Goal: Information Seeking & Learning: Learn about a topic

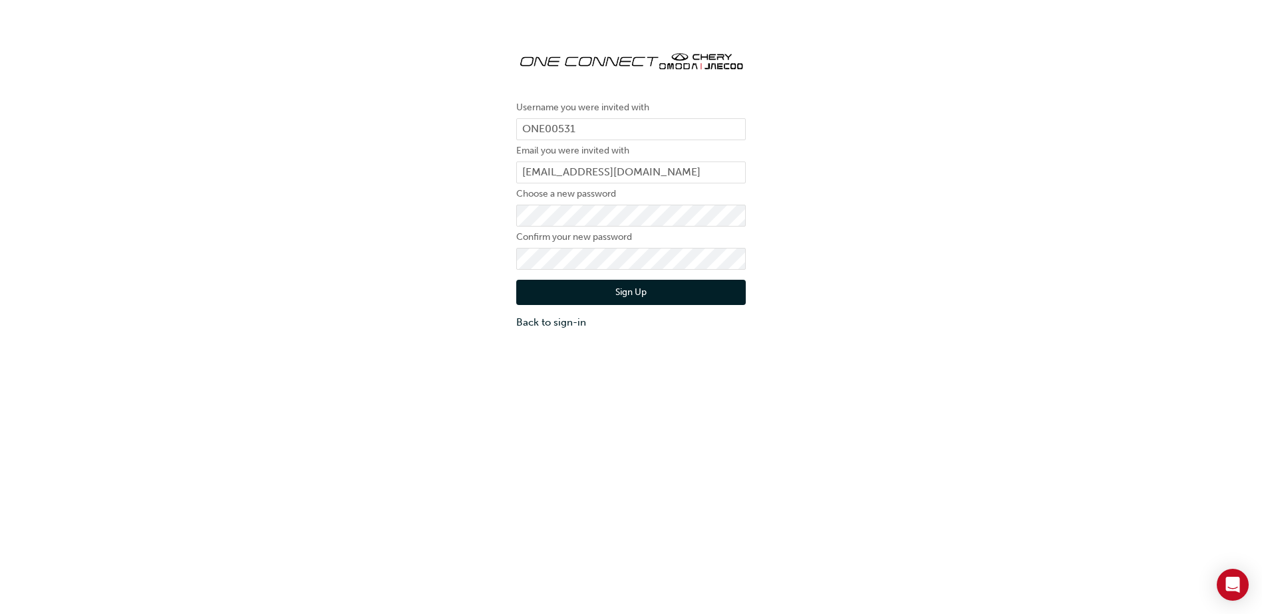
click at [581, 290] on button "Sign Up" at bounding box center [630, 292] width 229 height 25
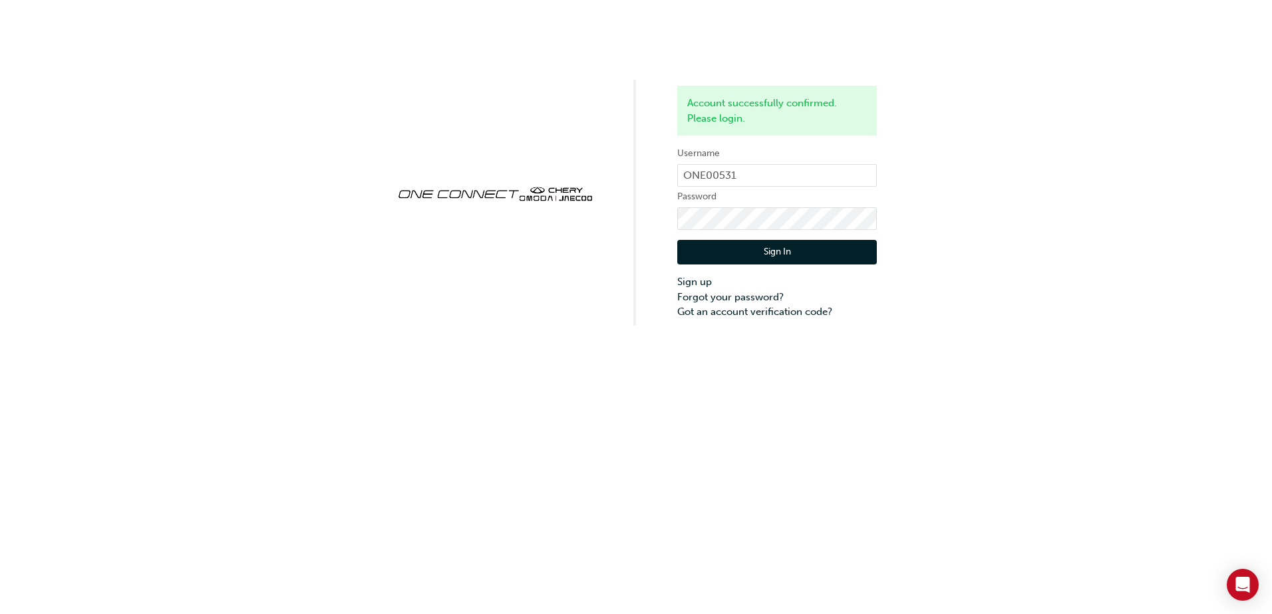
click at [728, 251] on button "Sign In" at bounding box center [777, 252] width 200 height 25
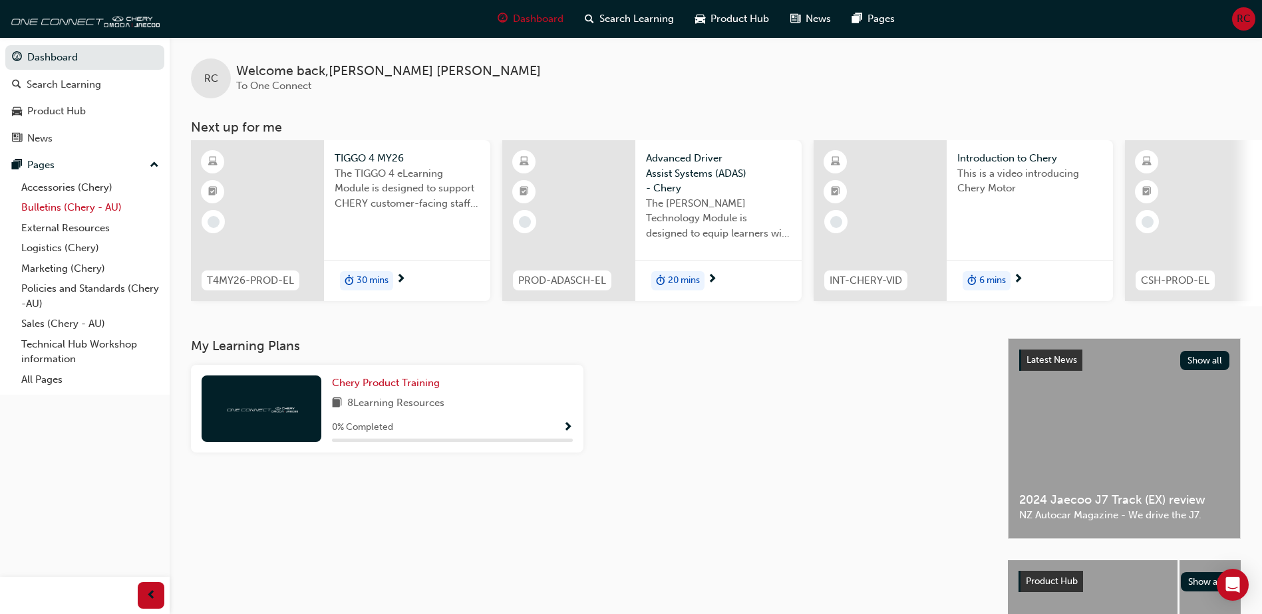
click at [83, 205] on link "Bulletins (Chery - AU)" at bounding box center [90, 208] width 148 height 21
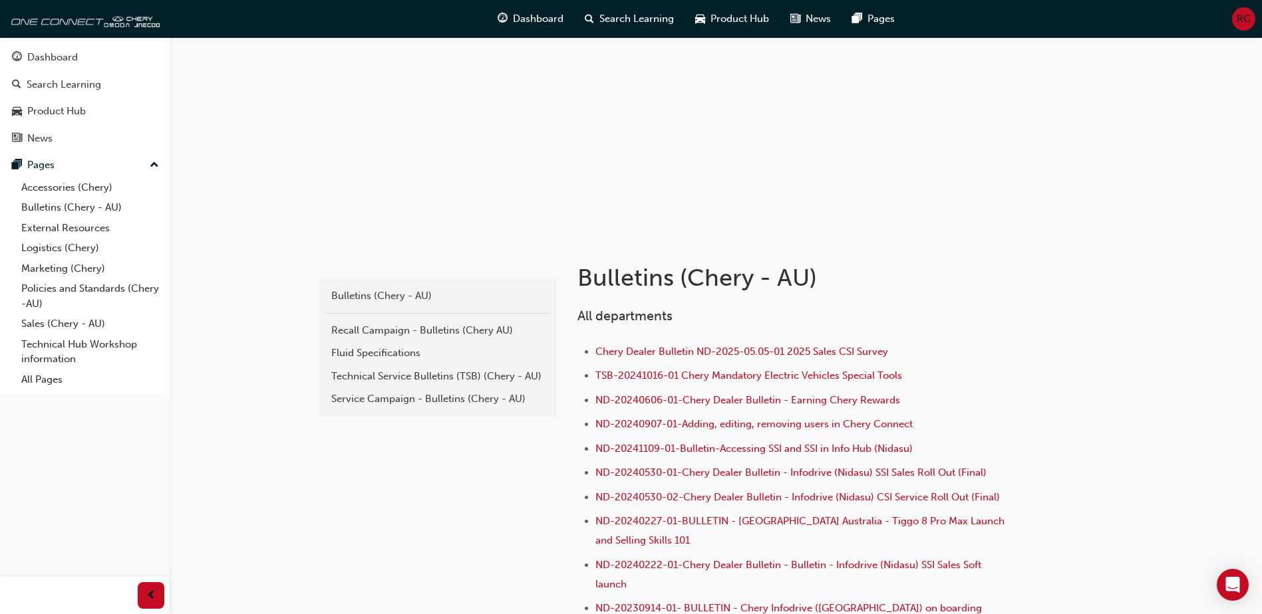
scroll to position [133, 0]
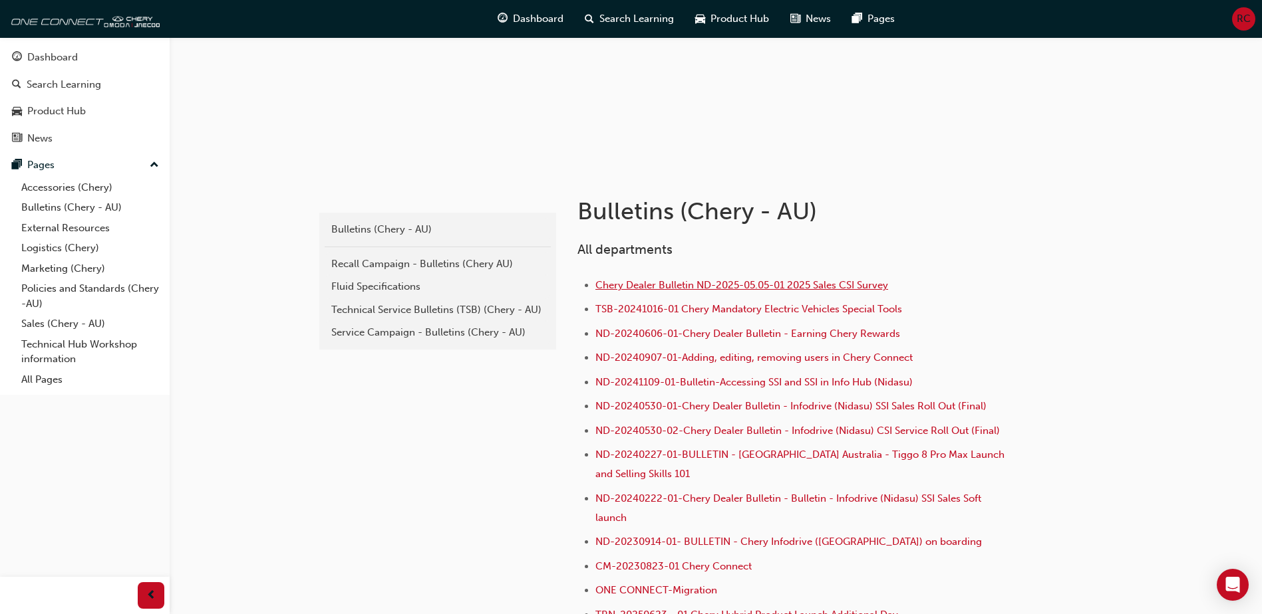
click at [664, 284] on span "Chery Dealer Bulletin ND-2025-05.05-01 2025 Sales CSI Survey" at bounding box center [741, 285] width 293 height 12
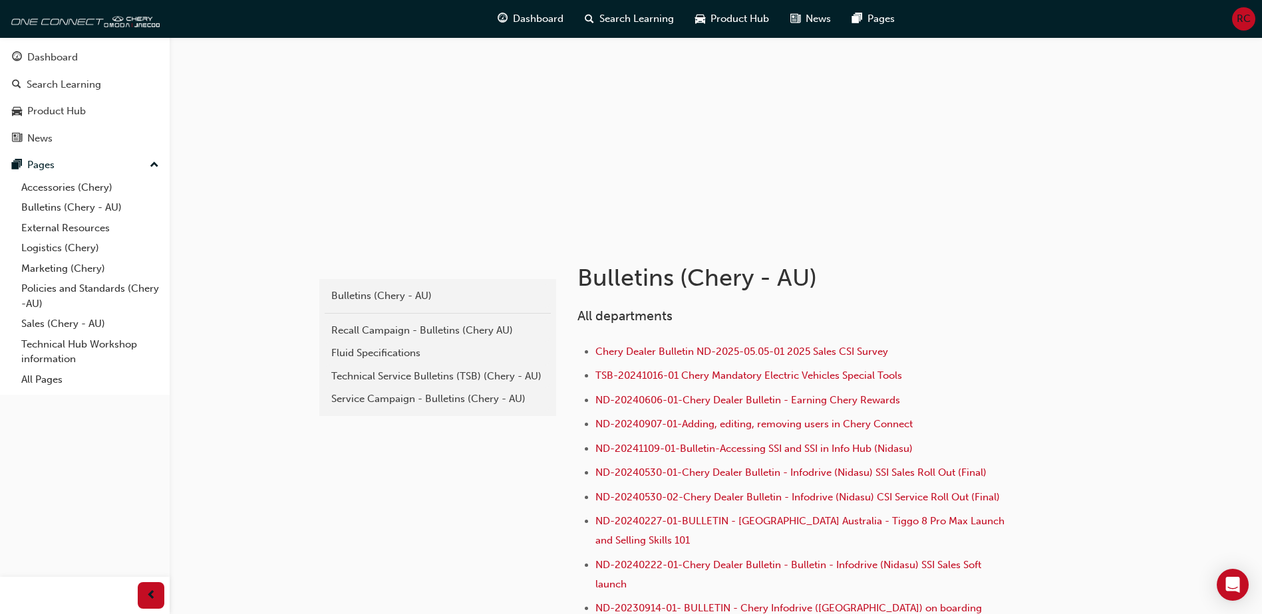
scroll to position [133, 0]
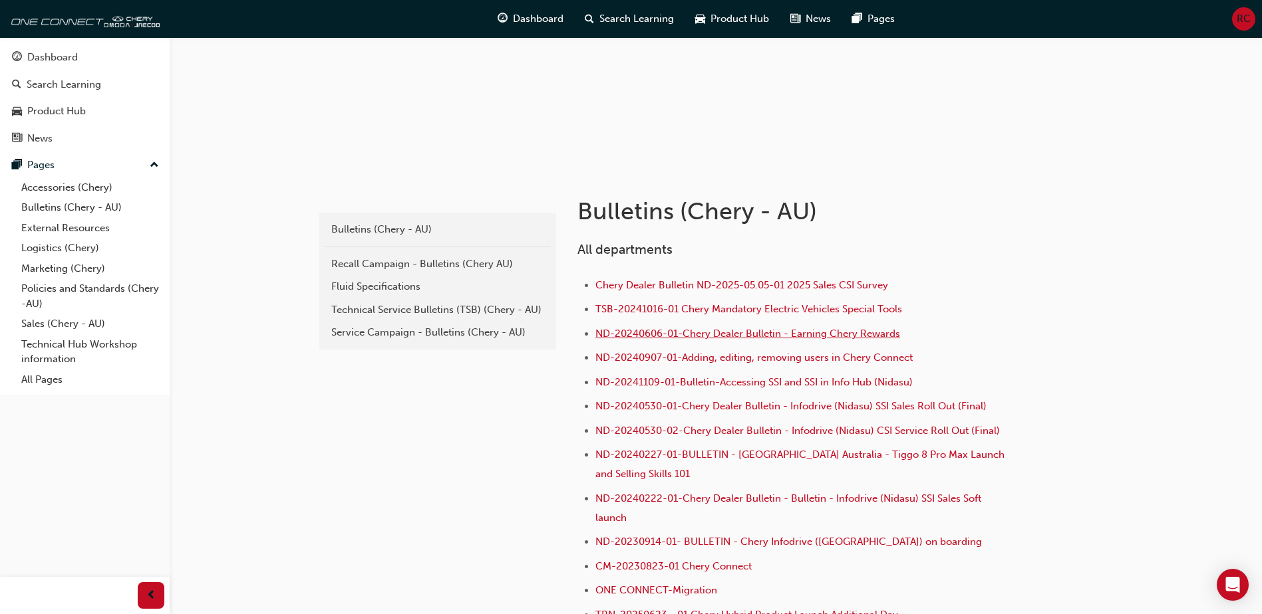
click at [724, 335] on span "ND-20240606-01-Chery Dealer Bulletin - Earning Chery Rewards" at bounding box center [747, 334] width 305 height 12
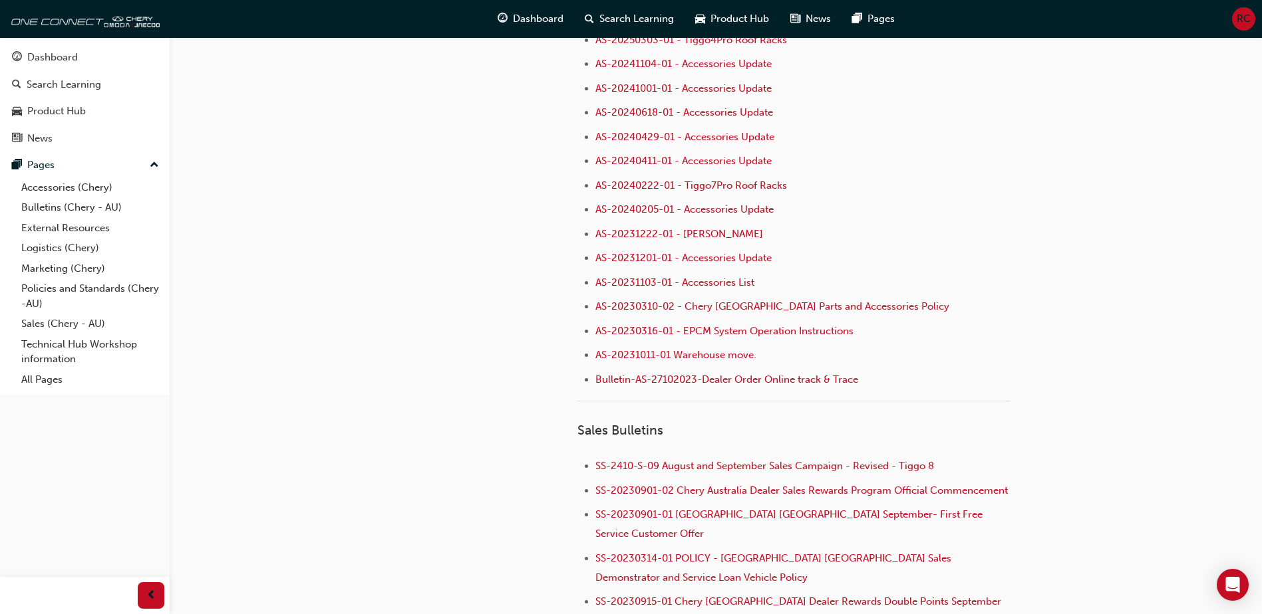
scroll to position [998, 0]
click at [43, 58] on div "Dashboard" at bounding box center [52, 57] width 51 height 15
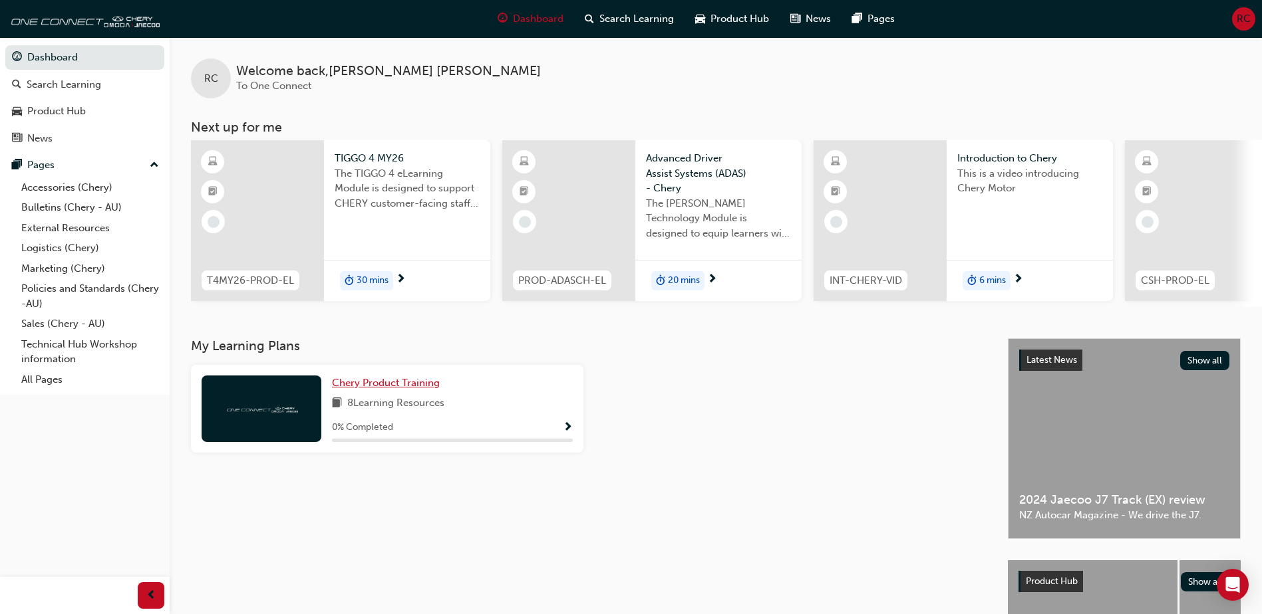
click at [404, 384] on span "Chery Product Training" at bounding box center [386, 383] width 108 height 12
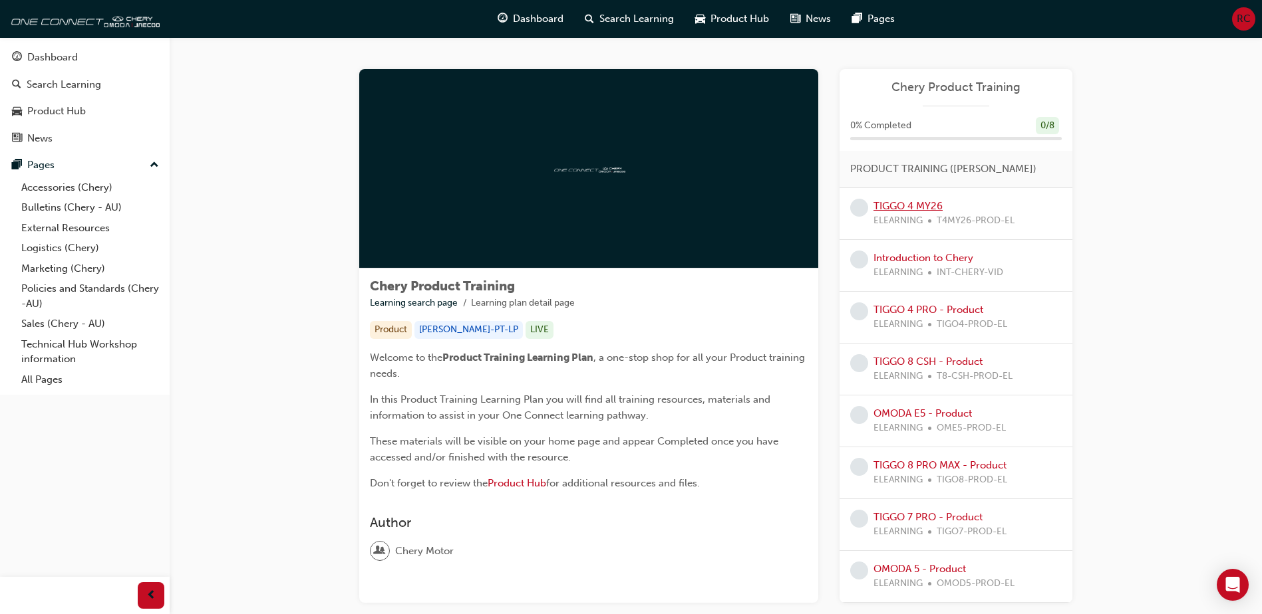
click at [921, 208] on link "TIGGO 4 MY26" at bounding box center [907, 206] width 69 height 12
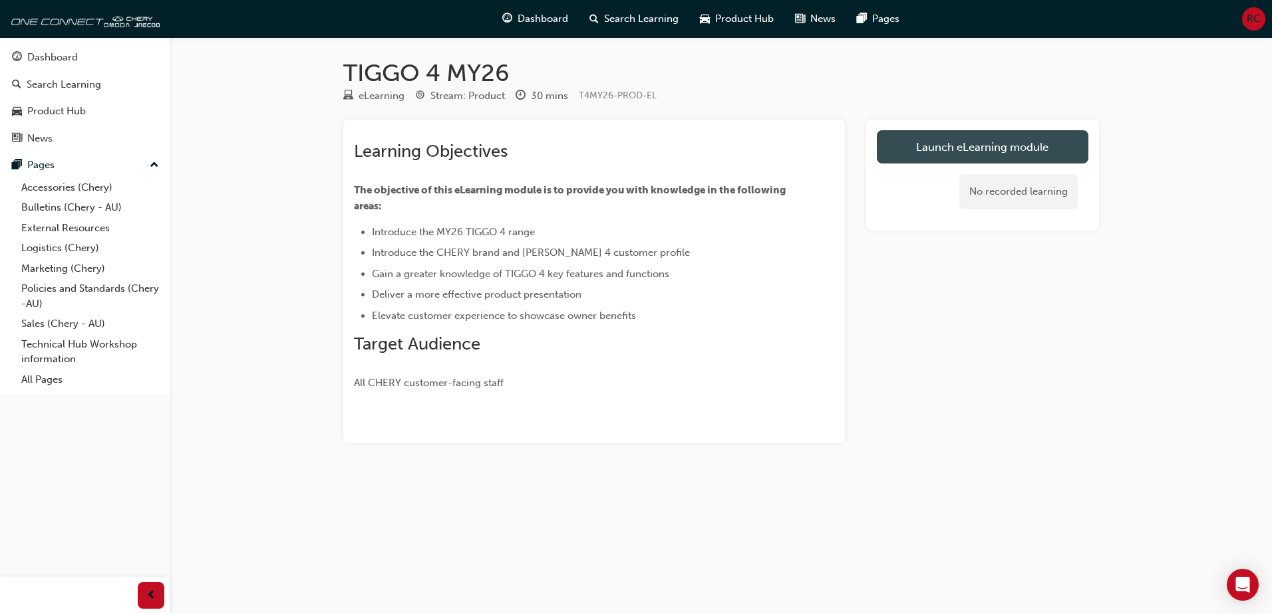
click at [925, 154] on link "Launch eLearning module" at bounding box center [981, 146] width 211 height 33
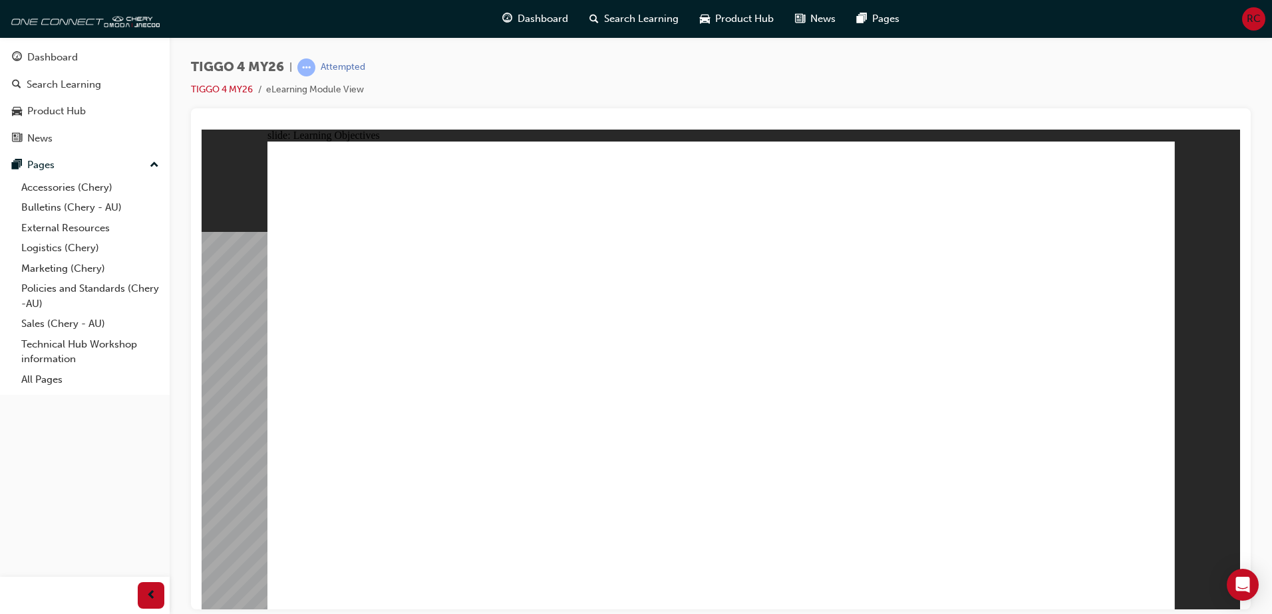
drag, startPoint x: 497, startPoint y: 326, endPoint x: 483, endPoint y: 327, distance: 13.3
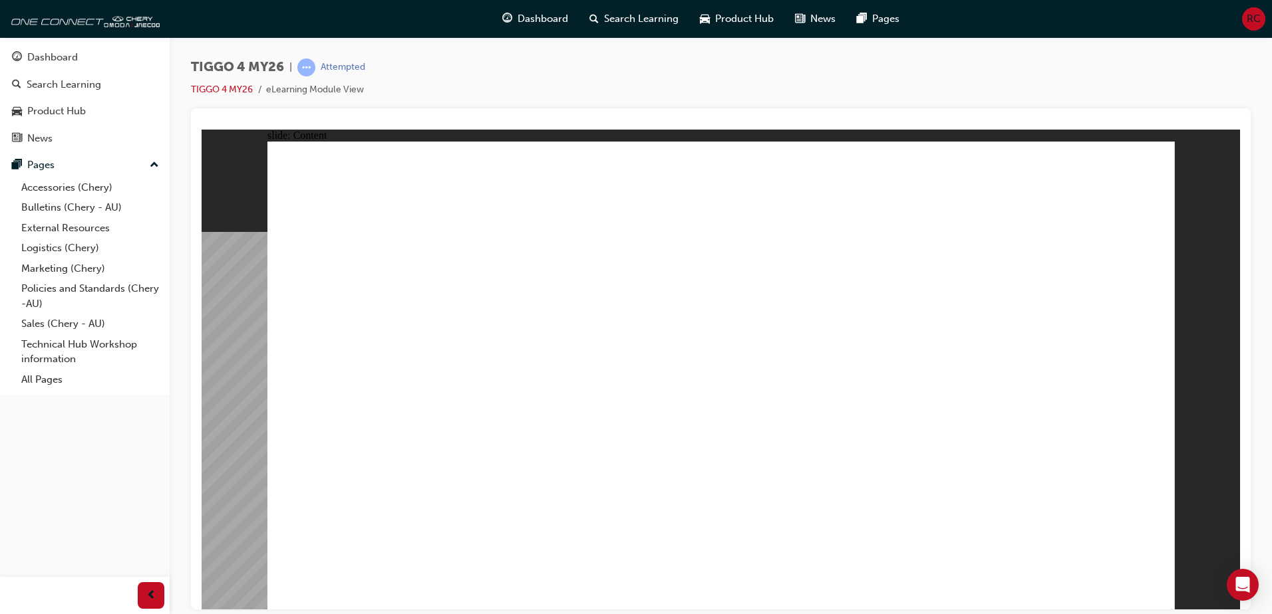
drag, startPoint x: 650, startPoint y: 529, endPoint x: 529, endPoint y: 465, distance: 137.1
drag, startPoint x: 534, startPoint y: 456, endPoint x: 617, endPoint y: 507, distance: 97.3
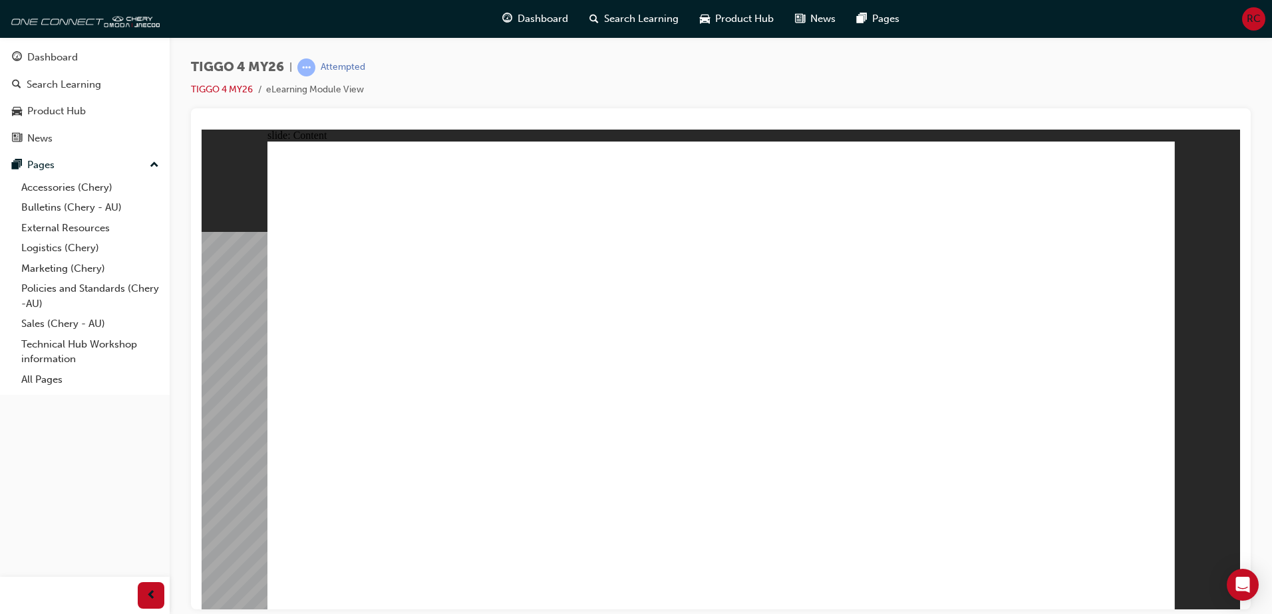
drag, startPoint x: 644, startPoint y: 531, endPoint x: 606, endPoint y: 536, distance: 37.6
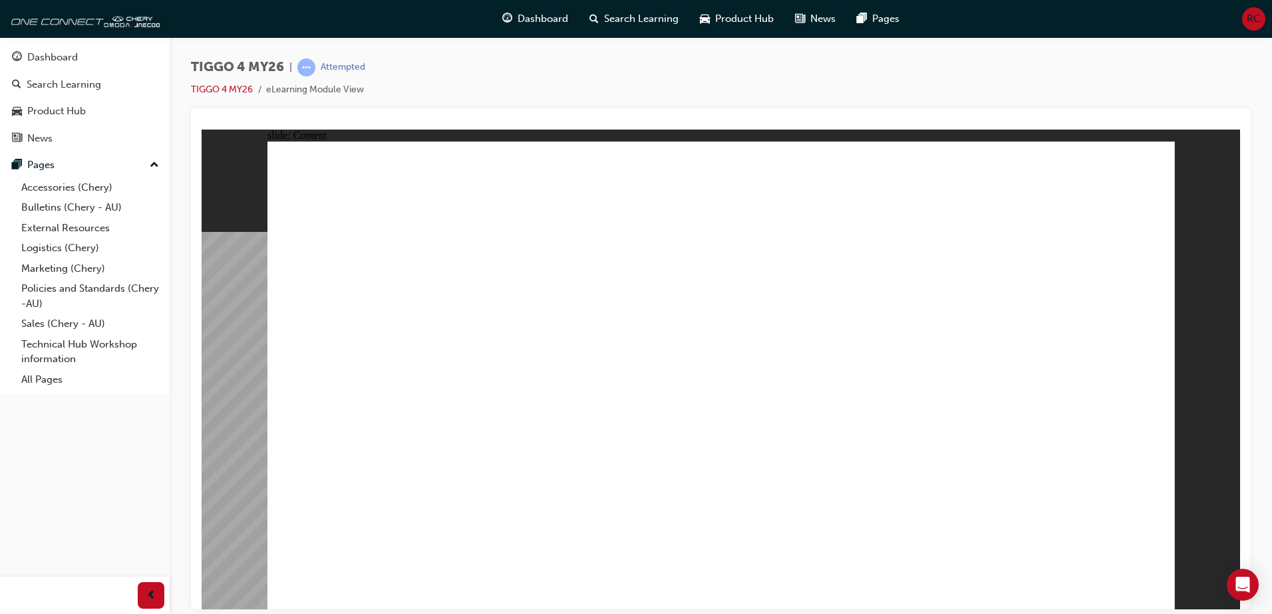
drag, startPoint x: 1143, startPoint y: 594, endPoint x: 1144, endPoint y: 583, distance: 11.4
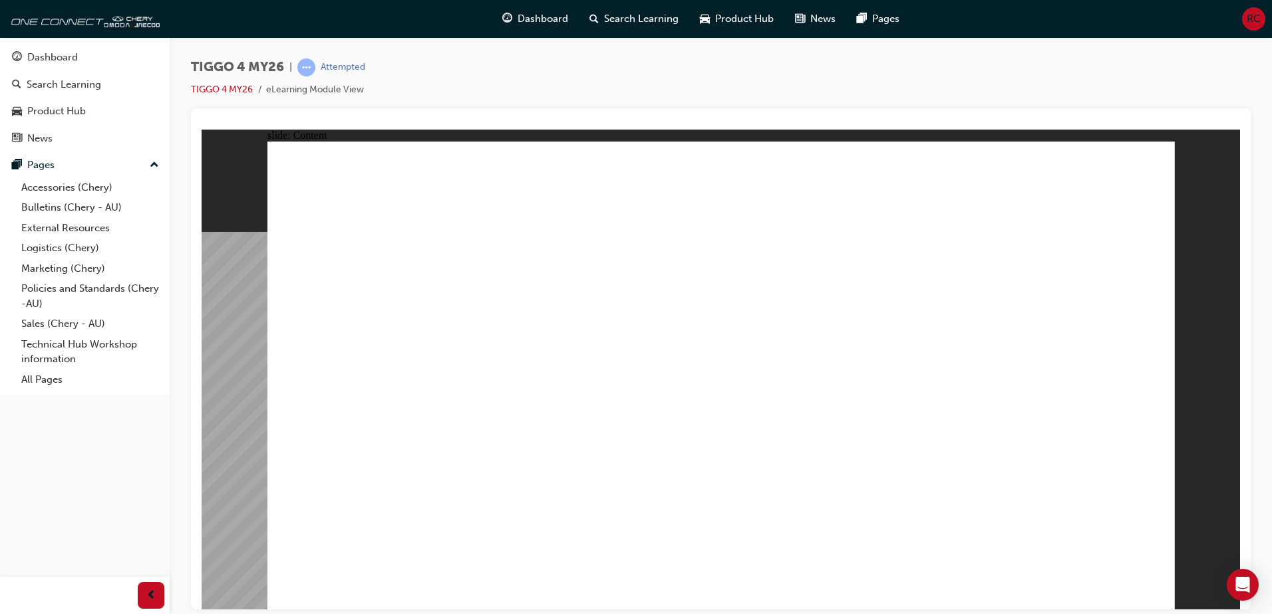
drag, startPoint x: 689, startPoint y: 370, endPoint x: 648, endPoint y: 344, distance: 48.7
